Goal: Check status

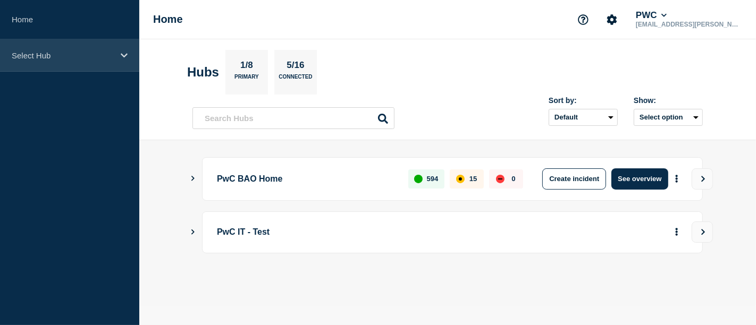
click at [123, 58] on icon at bounding box center [124, 56] width 7 height 8
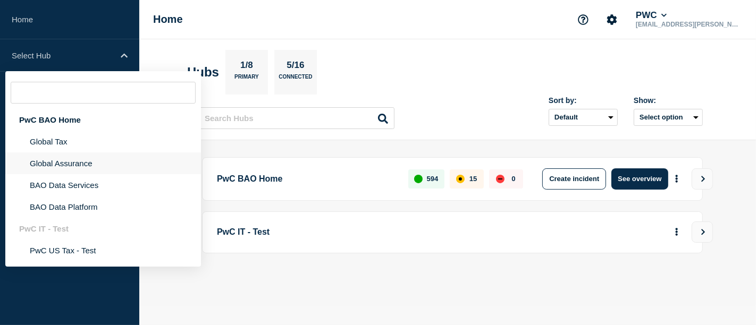
click at [70, 158] on li "Global Assurance" at bounding box center [103, 164] width 196 height 22
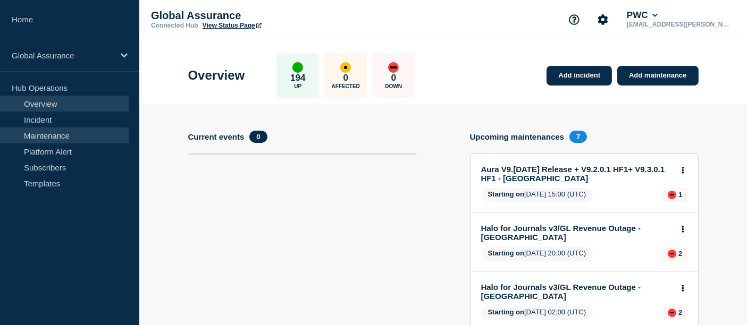
click at [49, 138] on link "Maintenance" at bounding box center [64, 136] width 129 height 16
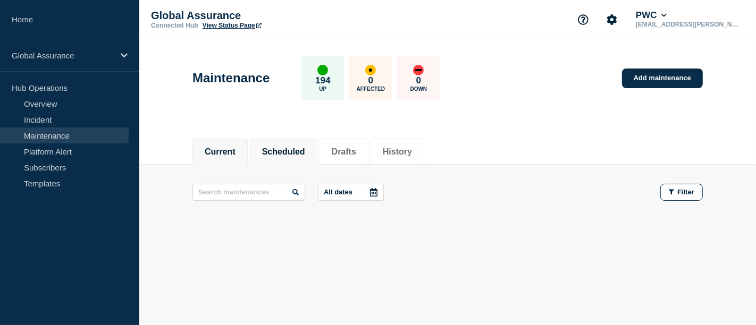
click at [304, 154] on button "Scheduled" at bounding box center [283, 152] width 43 height 10
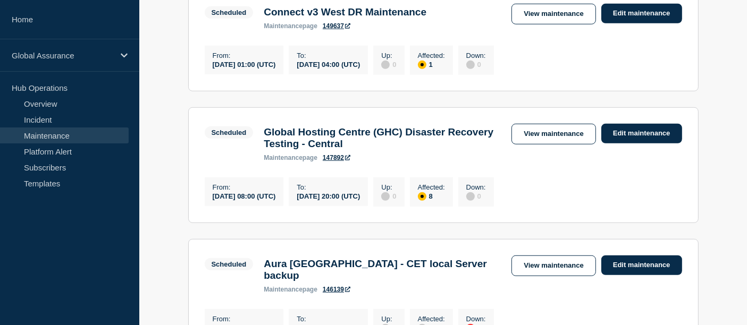
scroll to position [750, 0]
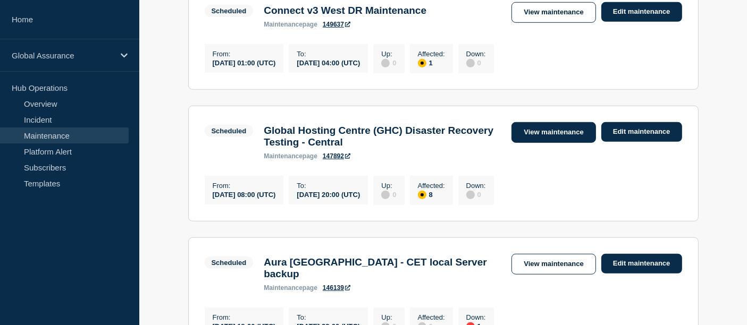
click at [535, 143] on link "View maintenance" at bounding box center [553, 132] width 84 height 21
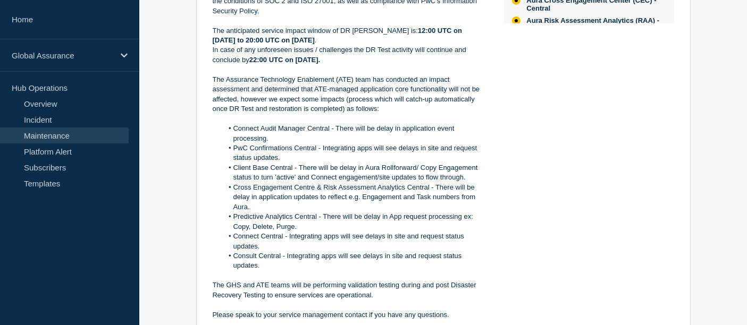
scroll to position [388, 0]
